Goal: Communication & Community: Participate in discussion

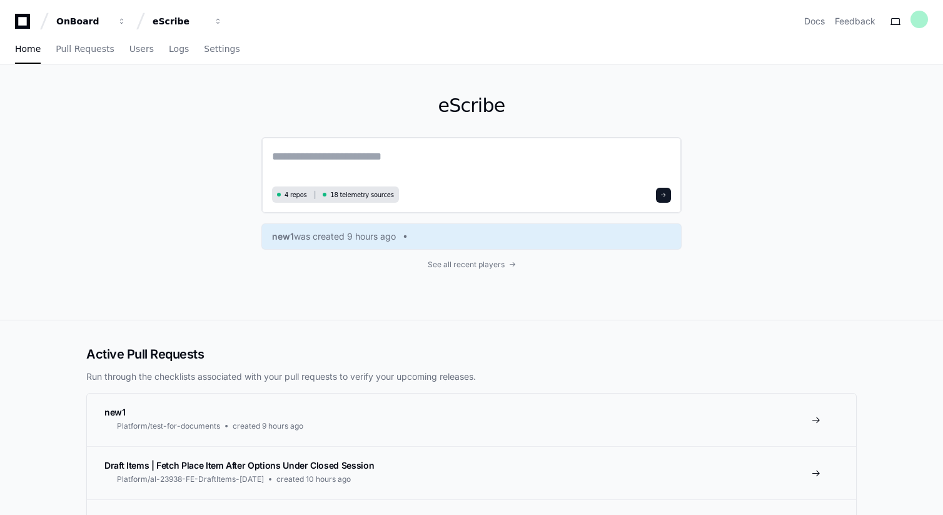
click at [365, 165] on textarea at bounding box center [471, 165] width 399 height 35
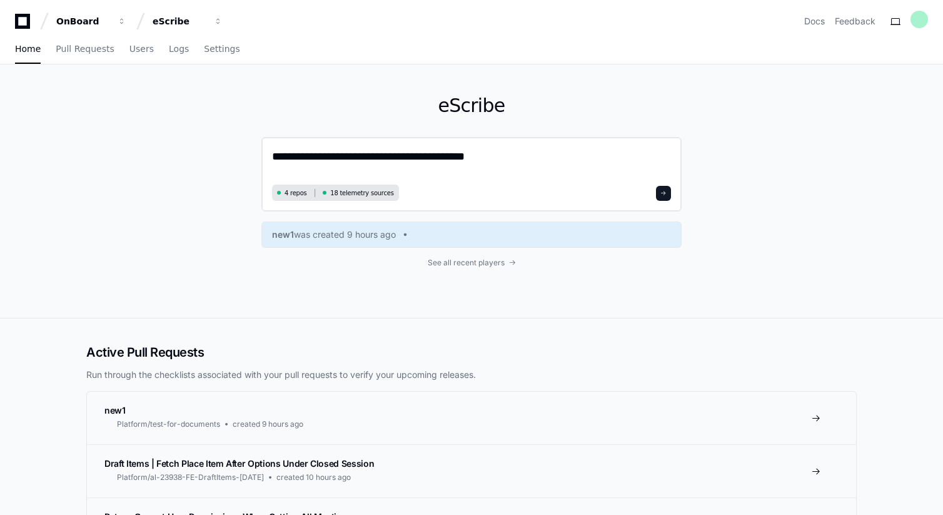
type textarea "**********"
click at [669, 192] on button at bounding box center [663, 193] width 15 height 15
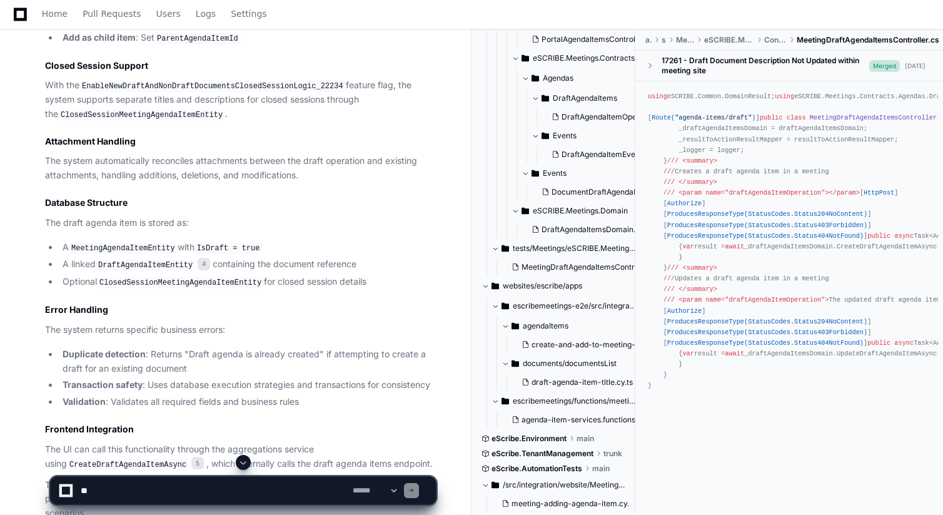
scroll to position [1241, 0]
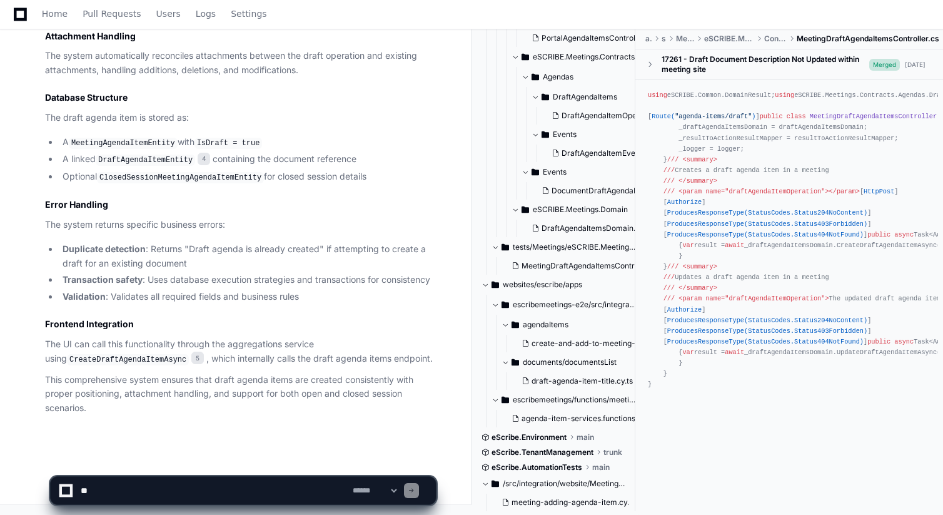
click at [165, 495] on textarea at bounding box center [214, 491] width 272 height 28
type textarea "**********"
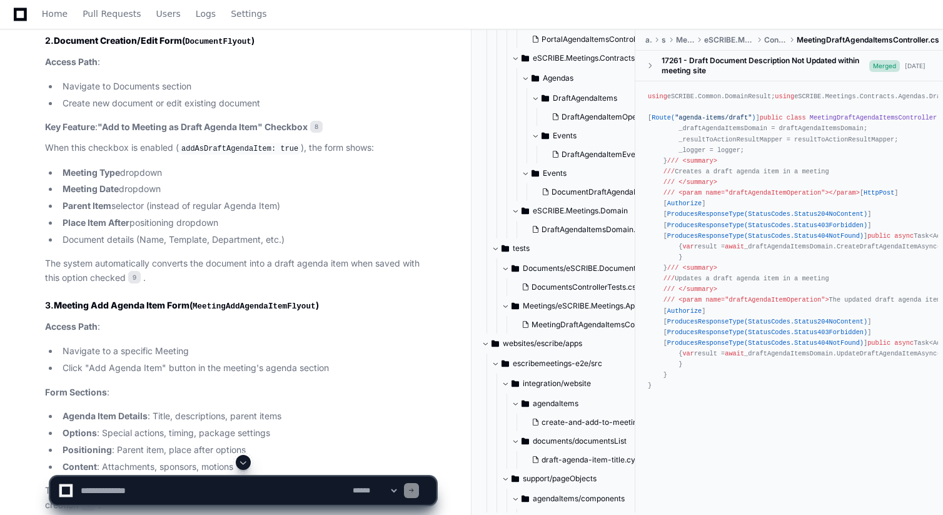
scroll to position [2220, 0]
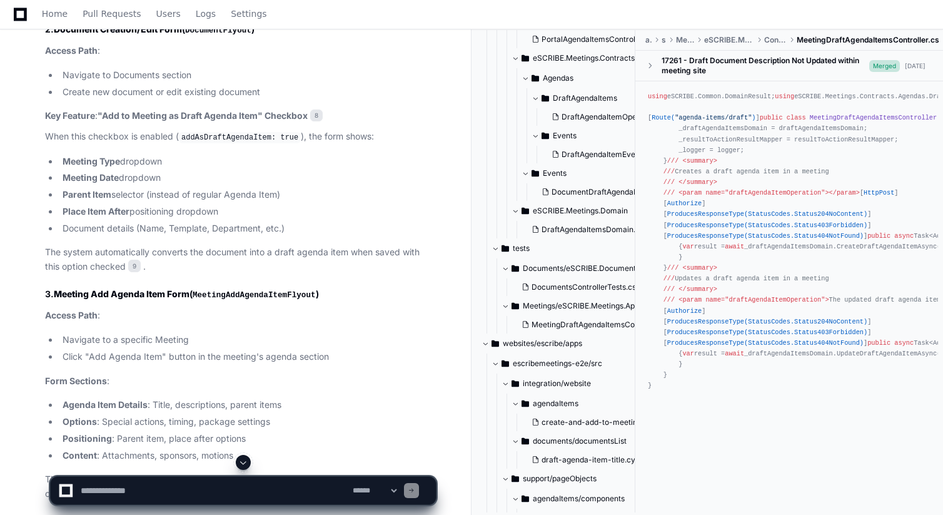
click at [114, 121] on strong ""Add to Meeting as Draft Agenda Item" Checkbox" at bounding box center [203, 115] width 210 height 11
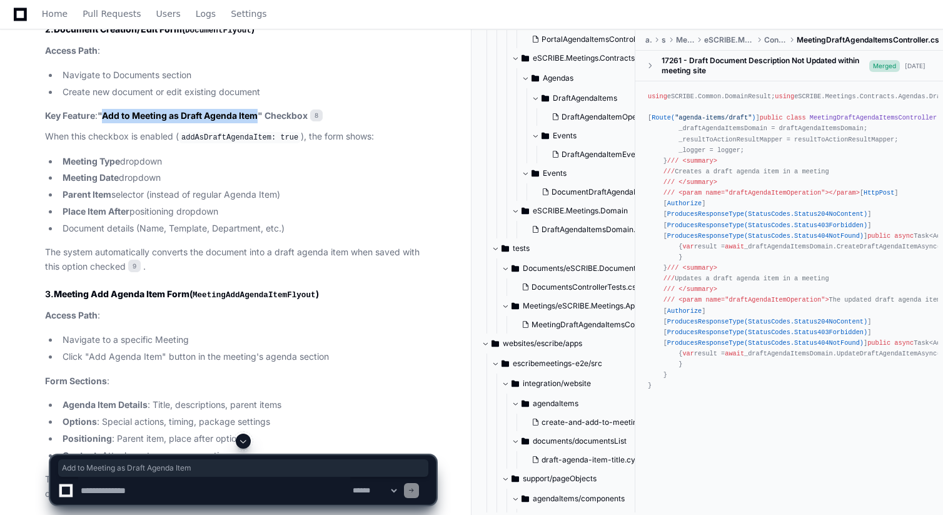
drag, startPoint x: 114, startPoint y: 266, endPoint x: 243, endPoint y: 268, distance: 129.5
click at [243, 121] on strong ""Add to Meeting as Draft Agenda Item" Checkbox" at bounding box center [203, 115] width 210 height 11
copy strong "Add to Meeting as Draft Agenda Item"
